Goal: Find specific page/section: Find specific page/section

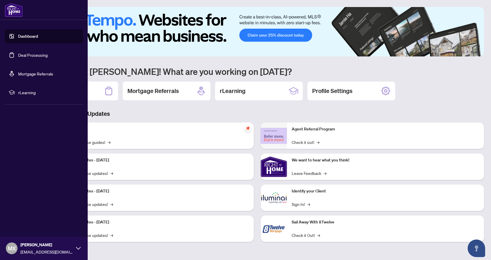
click at [23, 56] on link "Deal Processing" at bounding box center [32, 54] width 29 height 5
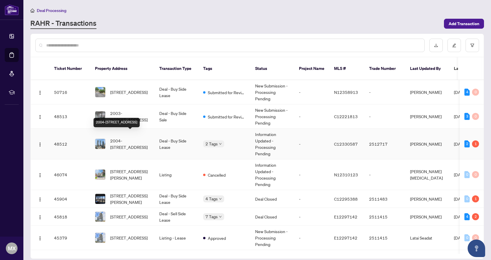
click at [128, 137] on span "2004-[STREET_ADDRESS]" at bounding box center [130, 143] width 40 height 13
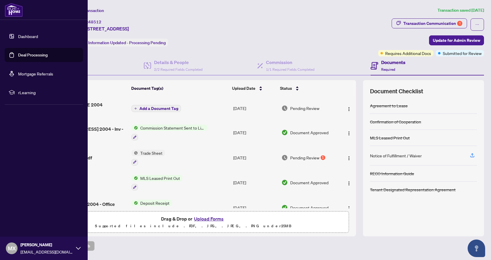
click at [27, 56] on link "Deal Processing" at bounding box center [32, 54] width 29 height 5
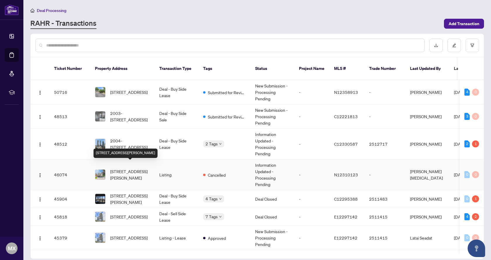
click at [129, 168] on span "[STREET_ADDRESS][PERSON_NAME]" at bounding box center [130, 174] width 40 height 13
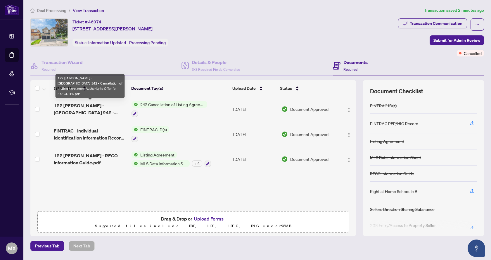
click at [83, 103] on span "122 [PERSON_NAME] - [GEOGRAPHIC_DATA] 242 - Cancellation of Listing Agreement A…" at bounding box center [90, 109] width 73 height 14
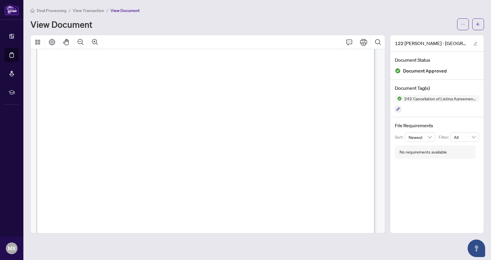
scroll to position [265, 0]
